Goal: Task Accomplishment & Management: Complete application form

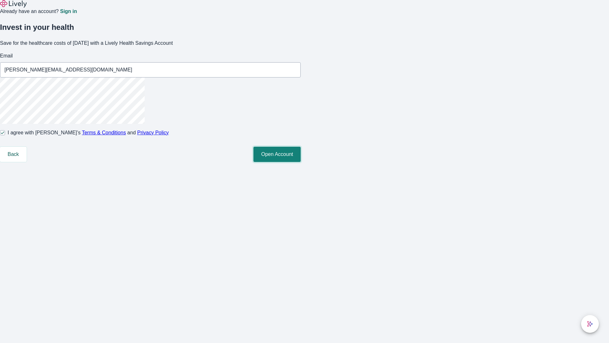
click at [301, 162] on button "Open Account" at bounding box center [277, 154] width 47 height 15
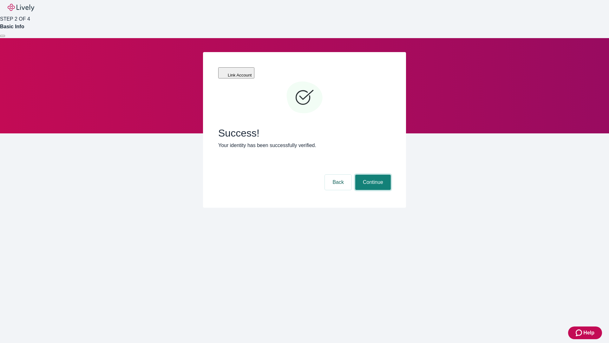
click at [372, 175] on button "Continue" at bounding box center [373, 182] width 36 height 15
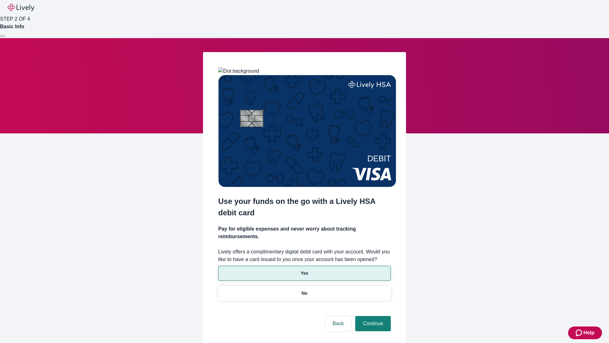
click at [304, 270] on p "Yes" at bounding box center [305, 273] width 8 height 7
click at [372, 316] on button "Continue" at bounding box center [373, 323] width 36 height 15
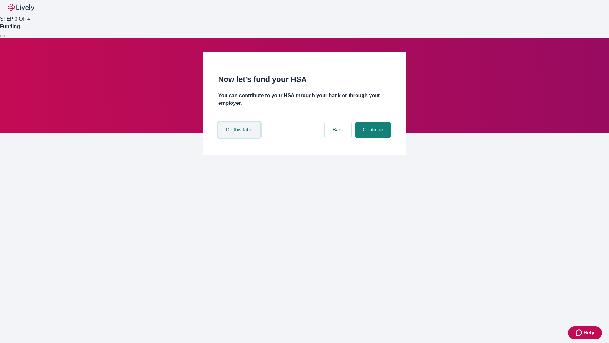
click at [240, 137] on button "Do this later" at bounding box center [239, 129] width 42 height 15
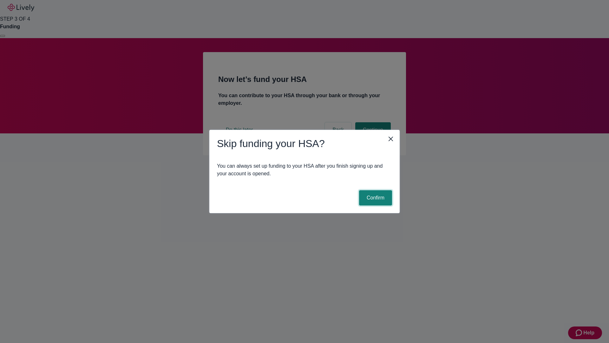
click at [375, 198] on button "Confirm" at bounding box center [375, 197] width 33 height 15
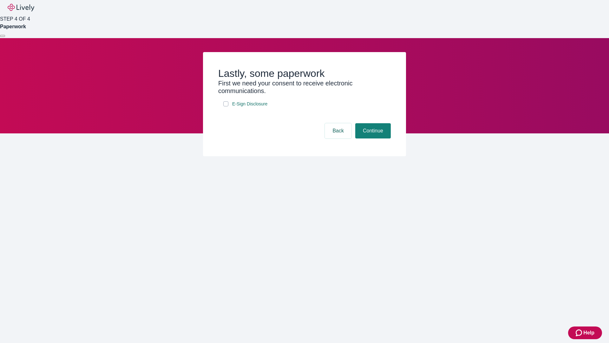
click at [226, 106] on input "E-Sign Disclosure" at bounding box center [225, 103] width 5 height 5
checkbox input "true"
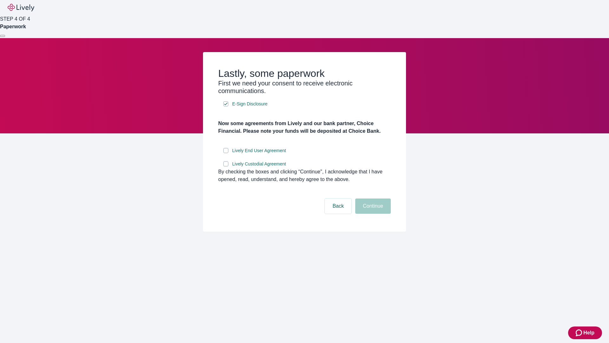
click at [226, 153] on input "Lively End User Agreement" at bounding box center [225, 150] width 5 height 5
checkbox input "true"
click at [226, 166] on input "Lively Custodial Agreement" at bounding box center [225, 163] width 5 height 5
checkbox input "true"
click at [372, 214] on button "Continue" at bounding box center [373, 205] width 36 height 15
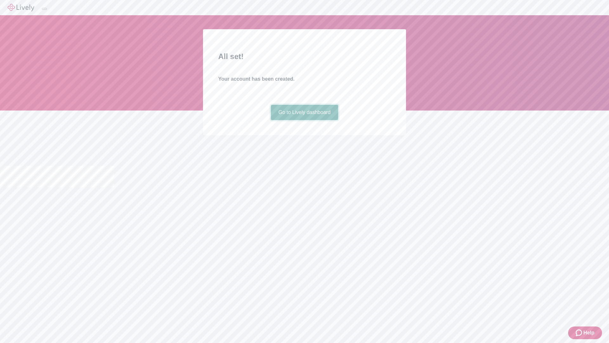
click at [304, 120] on link "Go to Lively dashboard" at bounding box center [305, 112] width 68 height 15
